Goal: Find specific page/section: Find specific page/section

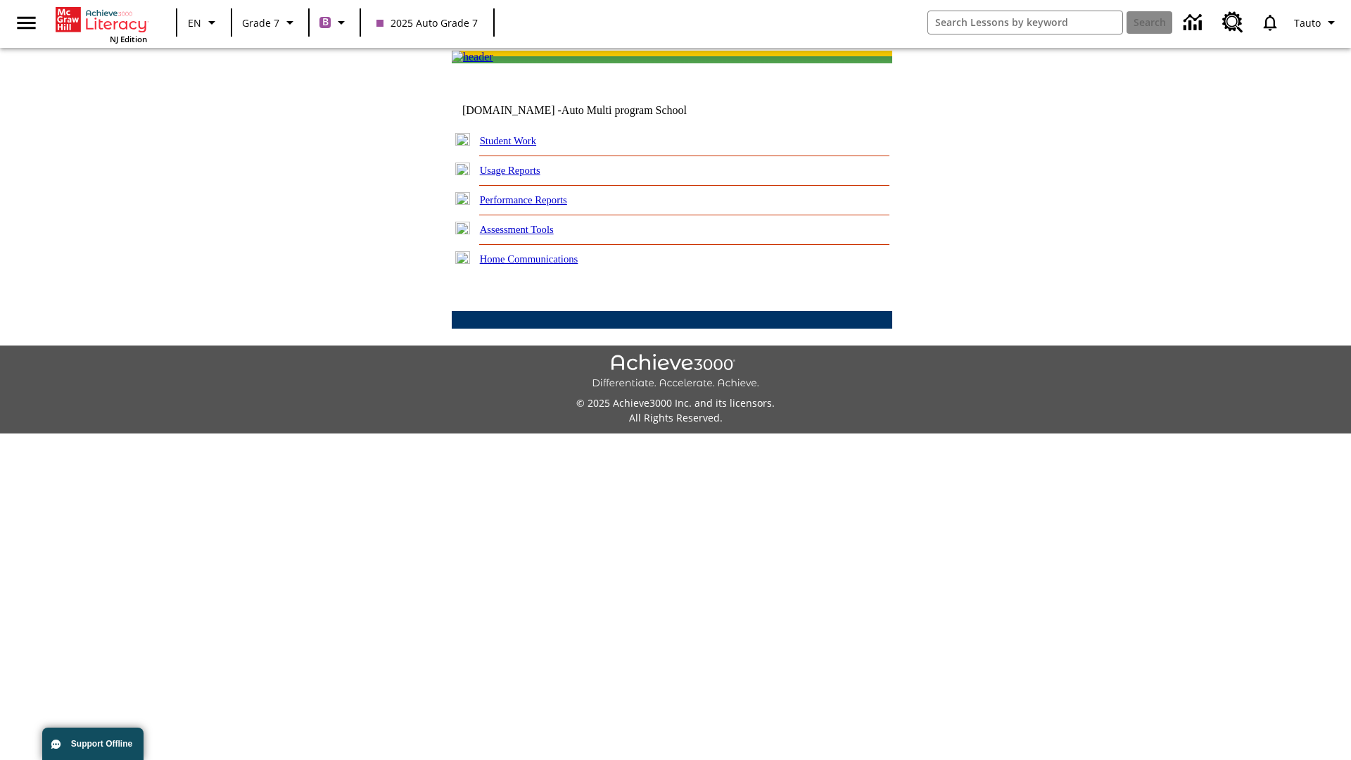
click at [538, 205] on link "Performance Reports" at bounding box center [523, 199] width 87 height 11
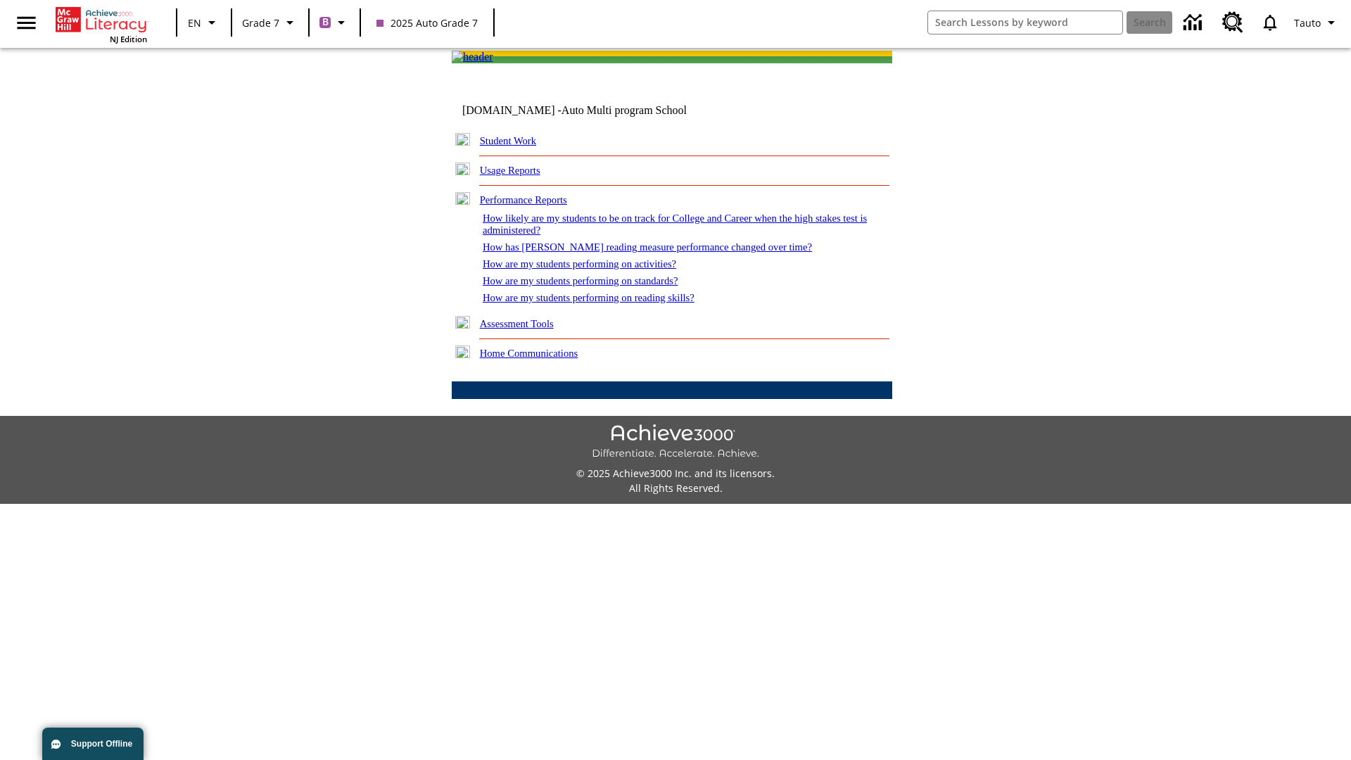
click at [593, 269] on link "How are my students performing on activities?" at bounding box center [579, 263] width 193 height 11
